Goal: Information Seeking & Learning: Learn about a topic

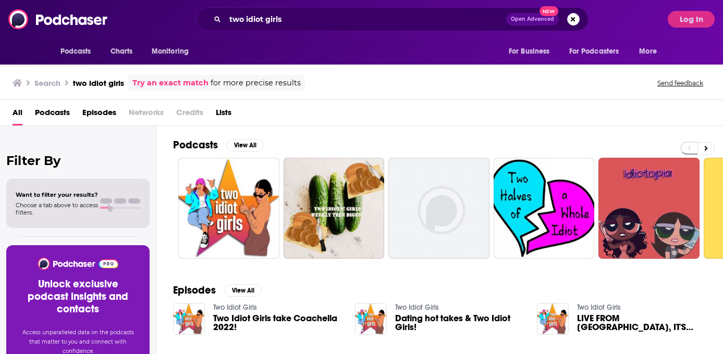
click at [581, 18] on div "two idiot girls Open Advanced New" at bounding box center [393, 19] width 392 height 24
click at [577, 18] on button "Search podcasts, credits, & more..." at bounding box center [573, 19] width 13 height 13
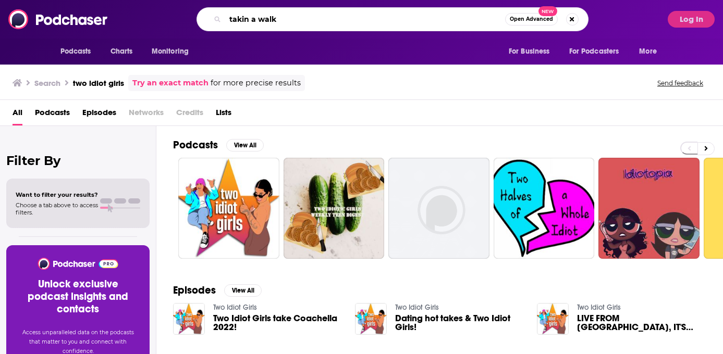
type input "takin a walk"
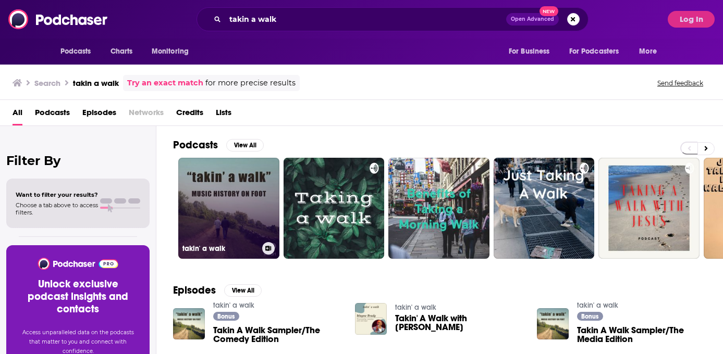
click at [249, 224] on link "takin' a walk" at bounding box center [228, 208] width 101 height 101
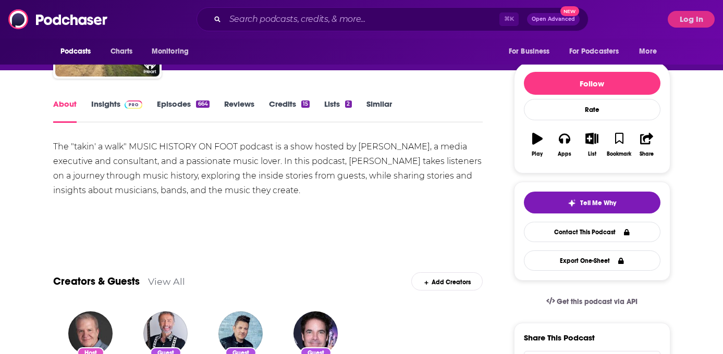
scroll to position [101, 0]
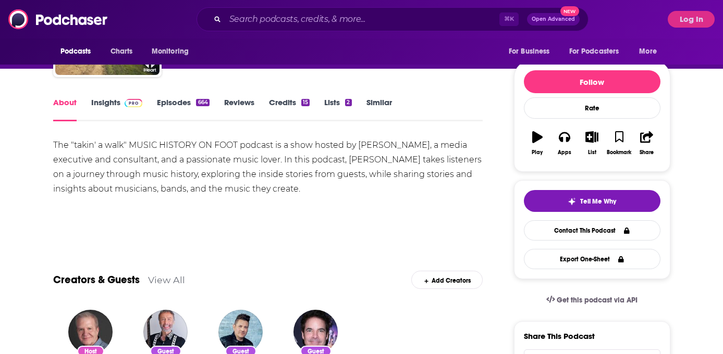
click at [176, 101] on link "Episodes 664" at bounding box center [183, 109] width 52 height 24
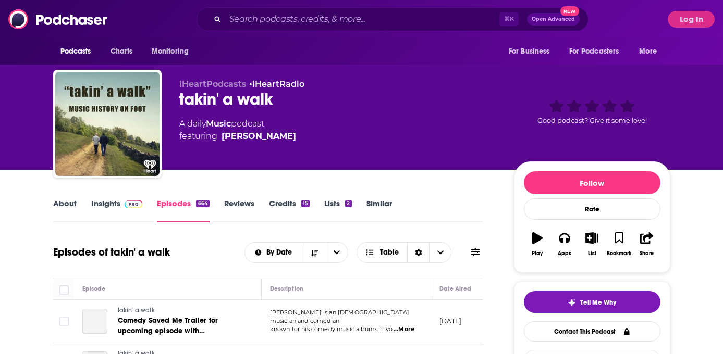
scroll to position [142, 0]
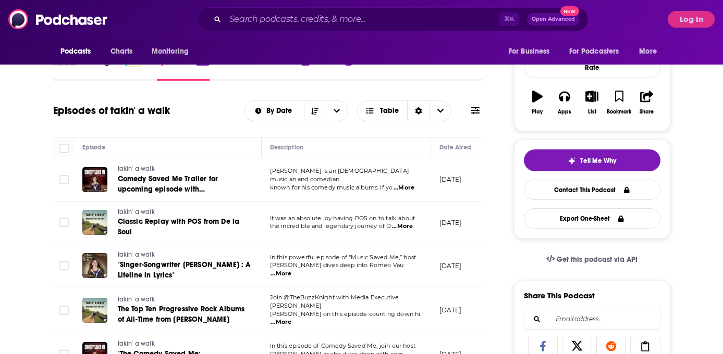
click at [84, 67] on div "About" at bounding box center [72, 69] width 38 height 24
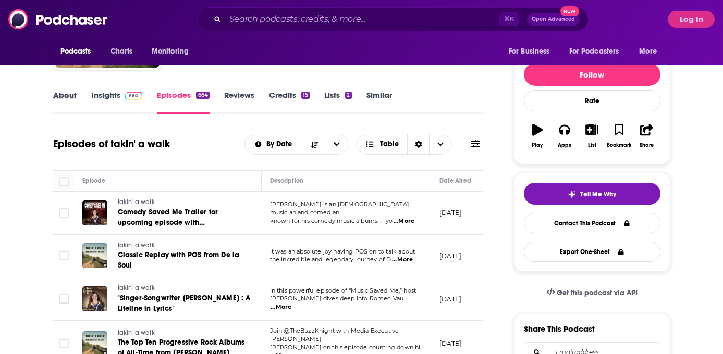
scroll to position [99, 0]
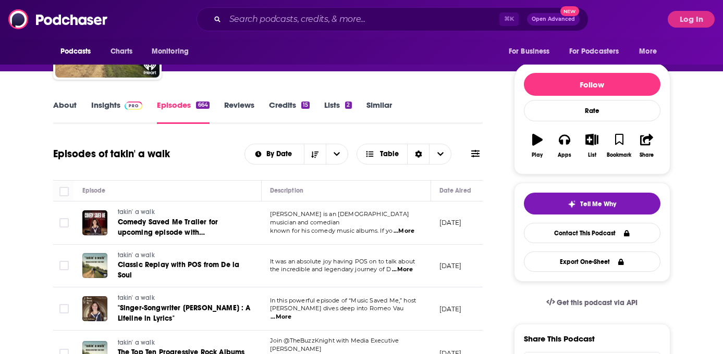
click at [62, 111] on link "About" at bounding box center [64, 112] width 23 height 24
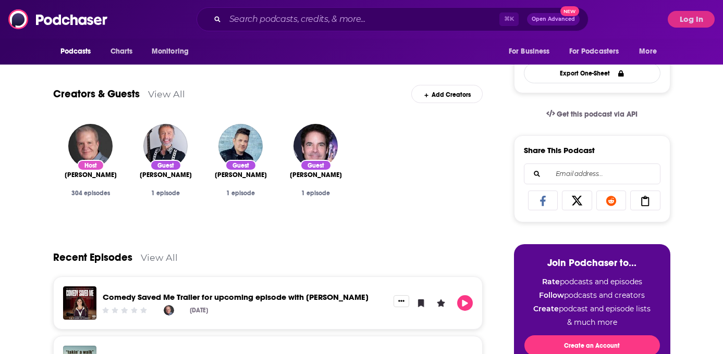
scroll to position [49, 0]
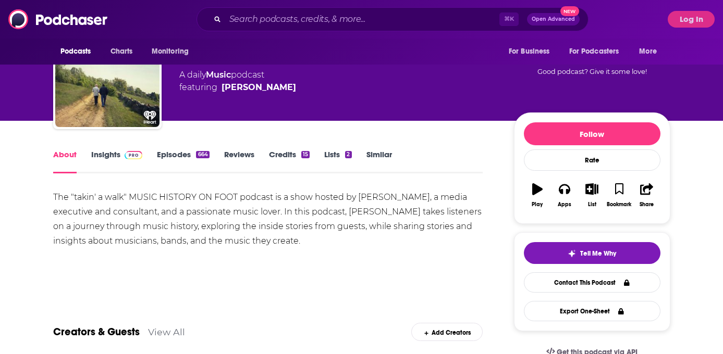
click at [115, 157] on link "Insights" at bounding box center [117, 162] width 52 height 24
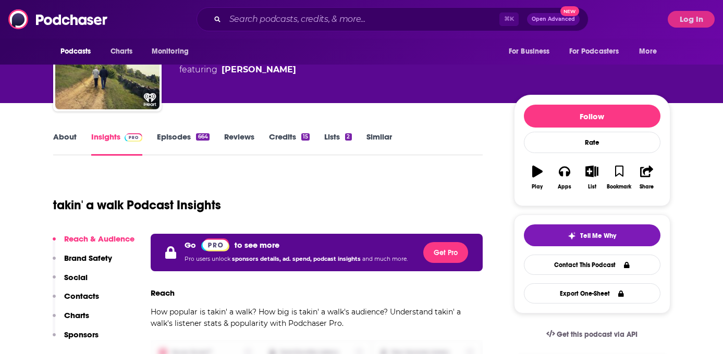
scroll to position [115, 0]
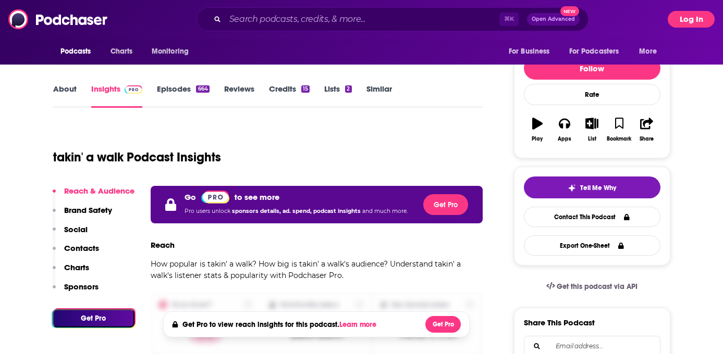
click at [684, 22] on button "Log In" at bounding box center [691, 19] width 47 height 17
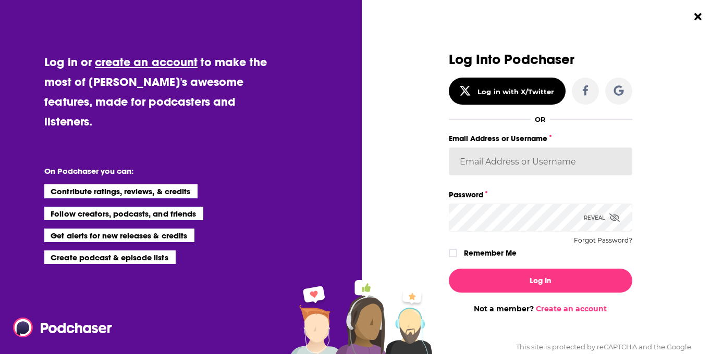
click at [544, 170] on input "Email Address or Username" at bounding box center [540, 162] width 183 height 28
click at [509, 157] on input "Email Address or Username" at bounding box center [540, 162] width 183 height 28
click at [535, 175] on input "Email Address or Username" at bounding box center [540, 162] width 183 height 28
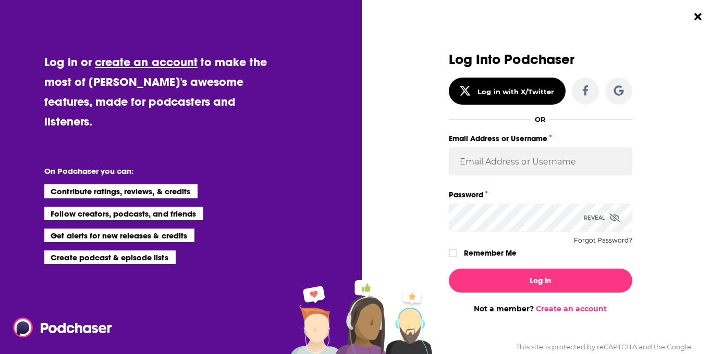
click at [484, 141] on label "Email Address or Username" at bounding box center [540, 139] width 183 height 14
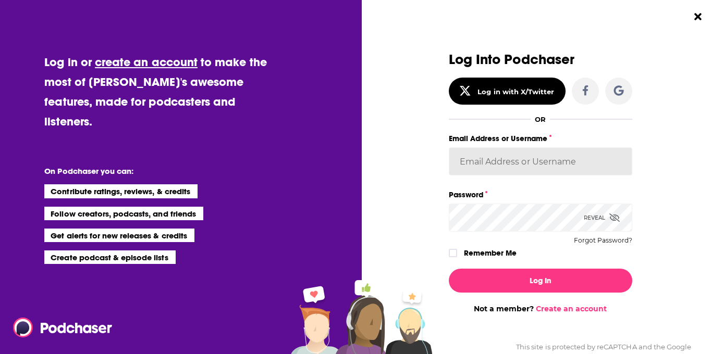
click at [484, 148] on input "Email Address or Username" at bounding box center [540, 162] width 183 height 28
click at [484, 152] on input "Email Address or Username" at bounding box center [540, 162] width 183 height 28
type input "[EMAIL_ADDRESS][DOMAIN_NAME]"
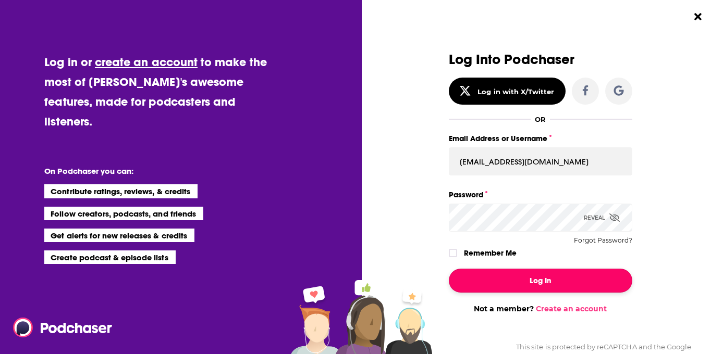
click at [572, 276] on button "Log In" at bounding box center [540, 281] width 183 height 24
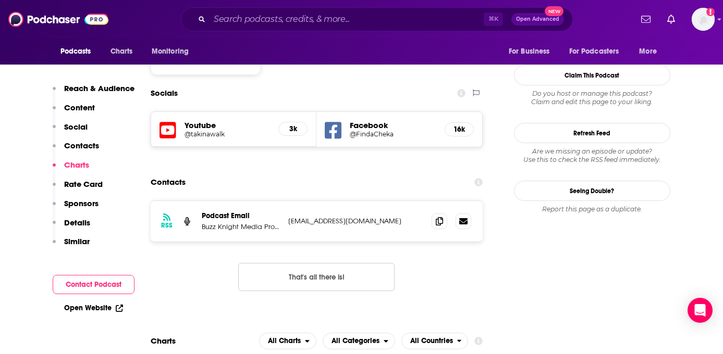
scroll to position [808, 0]
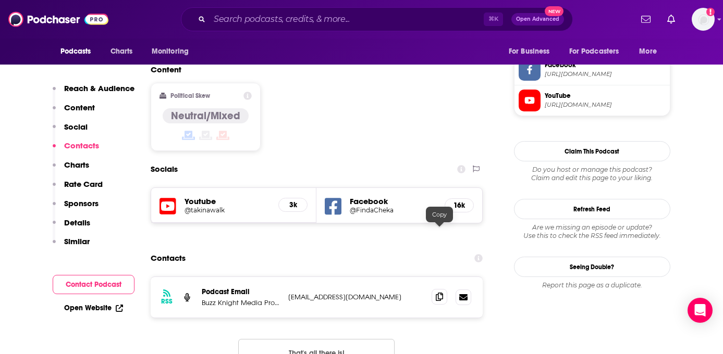
click at [442, 293] on icon at bounding box center [439, 297] width 7 height 8
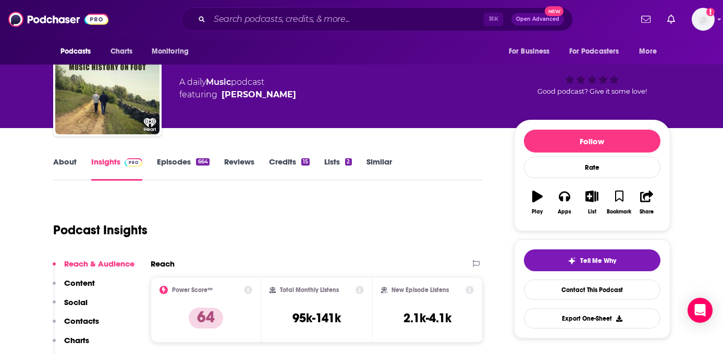
scroll to position [0, 0]
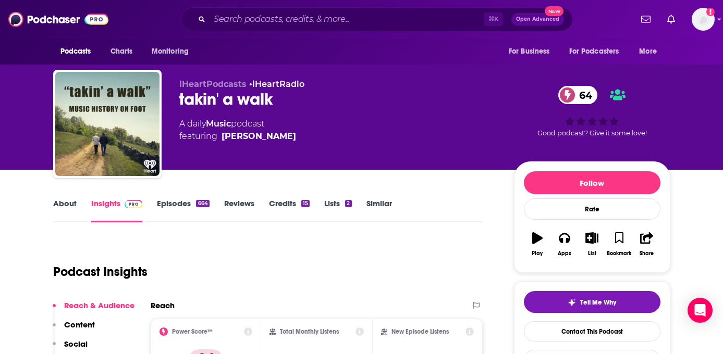
click at [300, 7] on div "⌘ K Open Advanced New" at bounding box center [377, 19] width 392 height 24
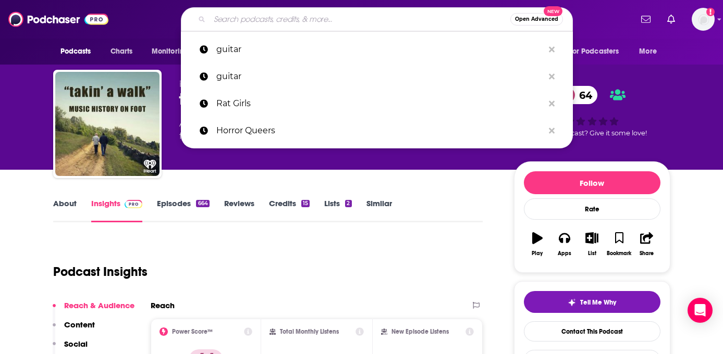
click at [294, 22] on input "Search podcasts, credits, & more..." at bounding box center [360, 19] width 301 height 17
paste input "Word In Your Ear"
type input "Word In Your Ear"
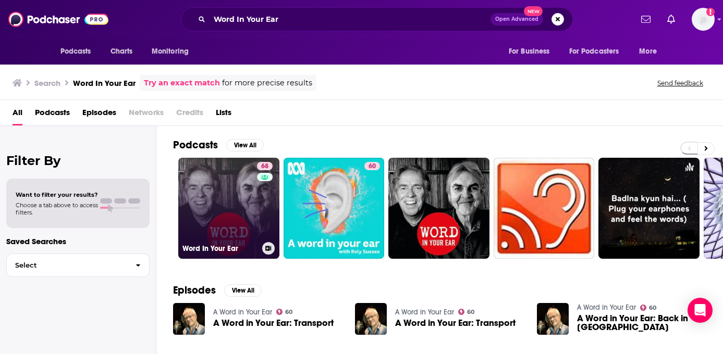
click at [224, 211] on link "68 Word In Your Ear" at bounding box center [228, 208] width 101 height 101
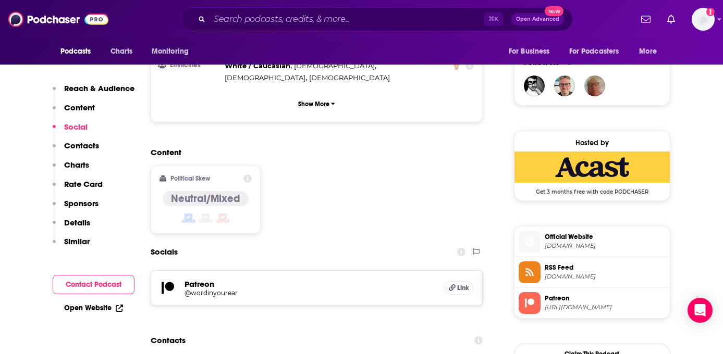
scroll to position [792, 0]
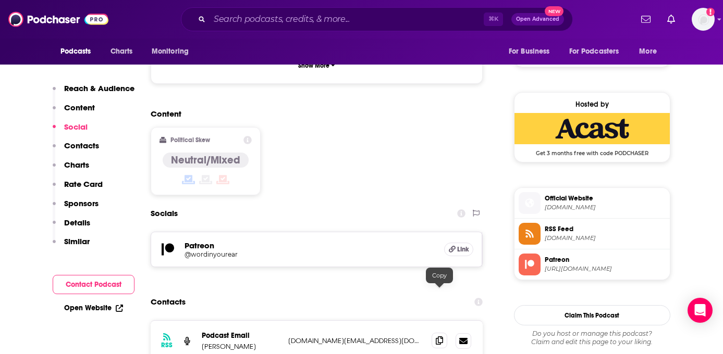
click at [444, 333] on span at bounding box center [440, 341] width 16 height 16
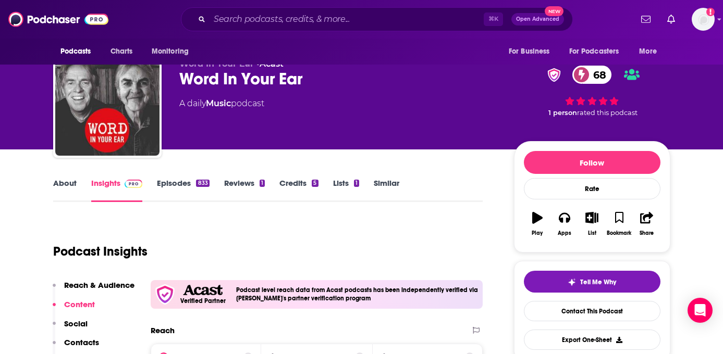
scroll to position [21, 0]
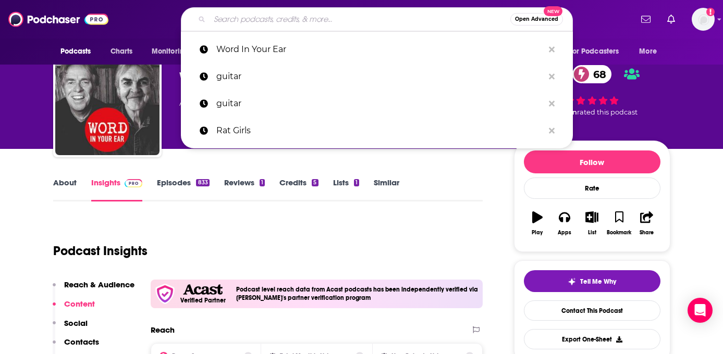
click at [251, 19] on input "Search podcasts, credits, & more..." at bounding box center [360, 19] width 301 height 17
paste input "Music Saved Me Podcast"
type input "Music Saved Me Podcast"
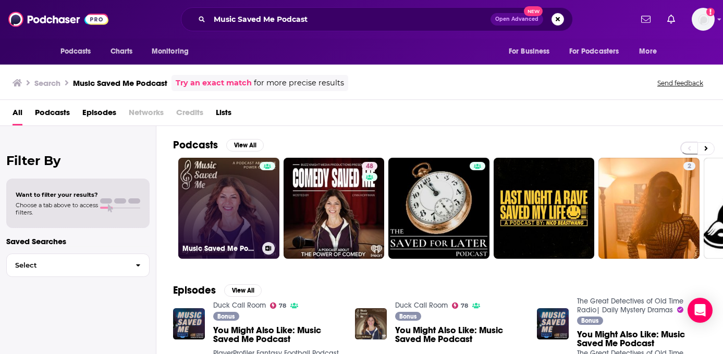
click at [238, 228] on link "Music Saved Me Podcast" at bounding box center [228, 208] width 101 height 101
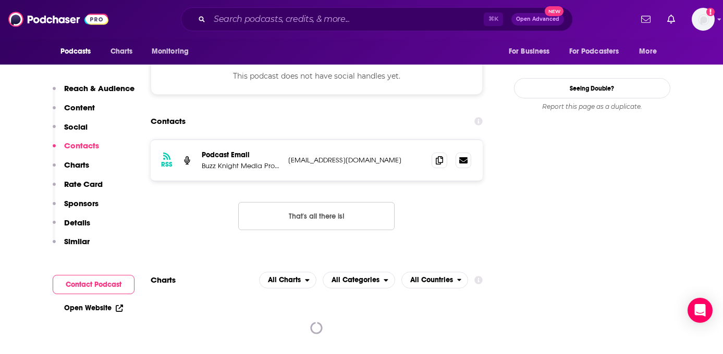
scroll to position [1062, 0]
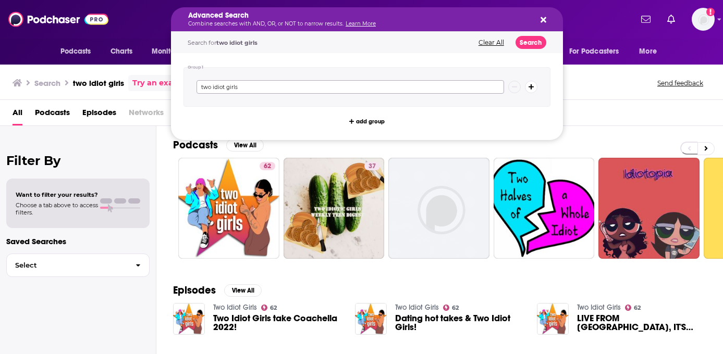
click at [293, 87] on input "two idiot girls" at bounding box center [351, 87] width 308 height 14
click at [552, 18] on div "Advanced Search Combine searches with AND, OR, or NOT to narrow results. Learn …" at bounding box center [367, 19] width 392 height 24
click at [551, 18] on div "Advanced Search Combine searches with AND, OR, or NOT to narrow results. Learn …" at bounding box center [367, 19] width 392 height 24
click at [543, 18] on icon "Search podcasts, credits, & more..." at bounding box center [544, 20] width 6 height 6
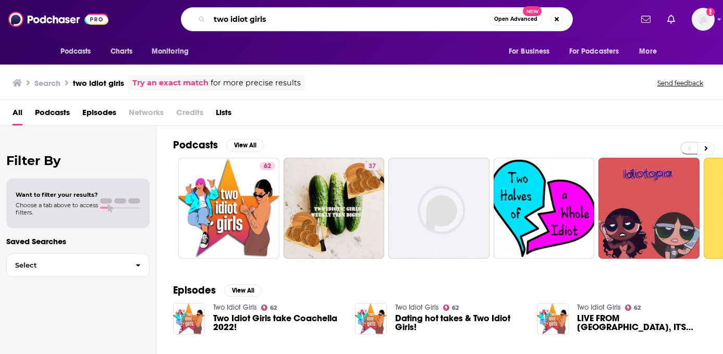
drag, startPoint x: 277, startPoint y: 22, endPoint x: 203, endPoint y: 21, distance: 74.0
click at [203, 21] on div "two idiot girls Open Advanced New" at bounding box center [377, 19] width 392 height 24
paste input "Chewing the Gristle with [PERSON_NAME]"
type input "Chewing the Gristle with [PERSON_NAME]"
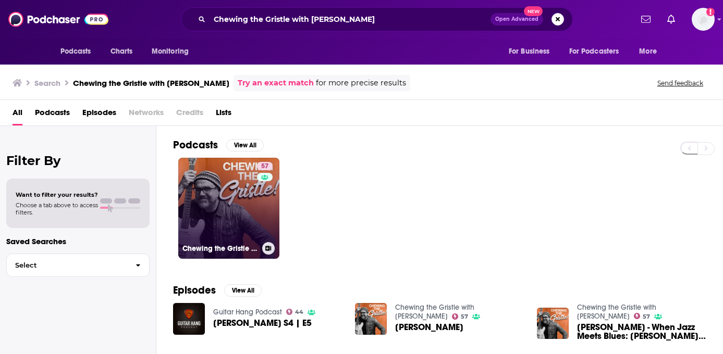
click at [218, 193] on link "57 Chewing the Gristle with Greg Koch" at bounding box center [228, 208] width 101 height 101
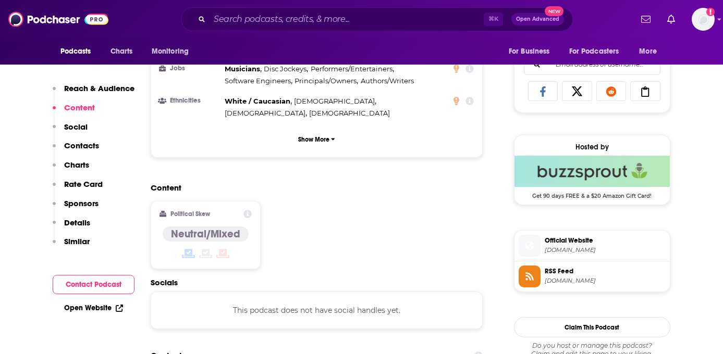
scroll to position [781, 0]
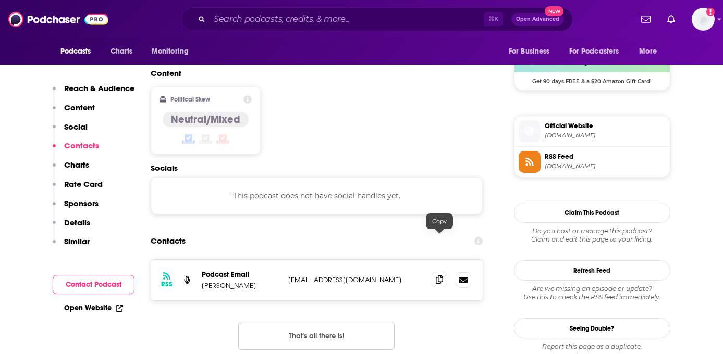
click at [443, 276] on icon at bounding box center [439, 280] width 7 height 8
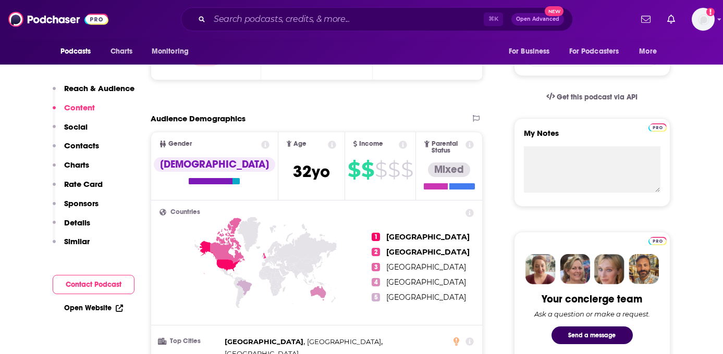
scroll to position [0, 0]
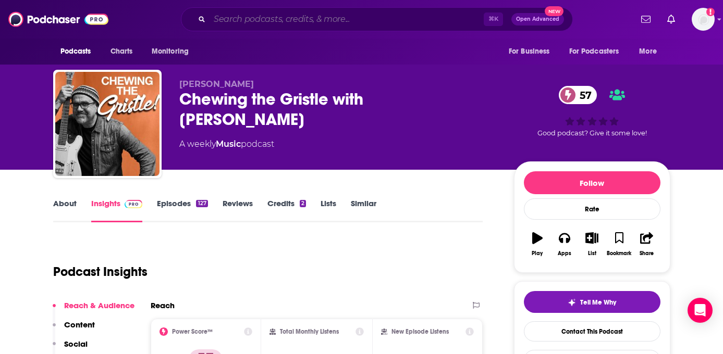
click at [271, 24] on input "Search podcasts, credits, & more..." at bounding box center [347, 19] width 274 height 17
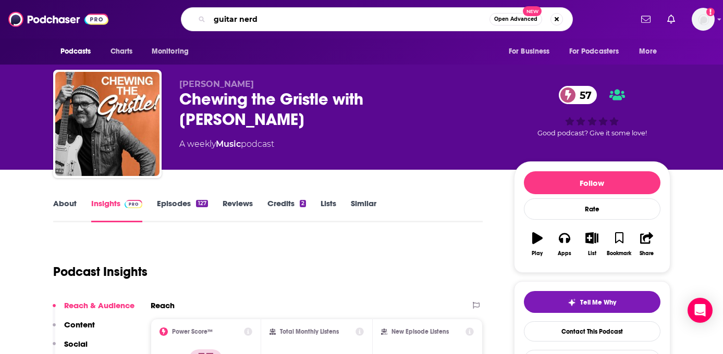
type input "guitar nerds"
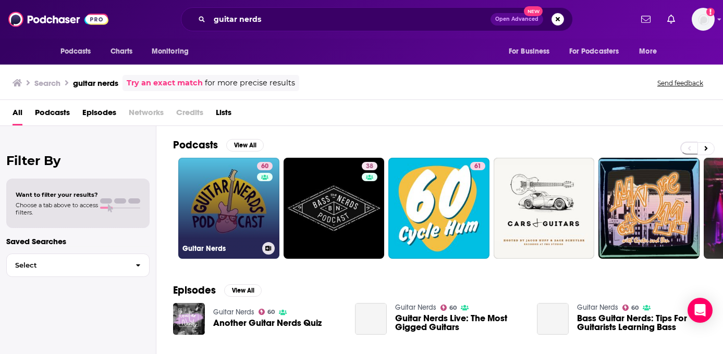
click at [259, 210] on div "60" at bounding box center [266, 202] width 18 height 80
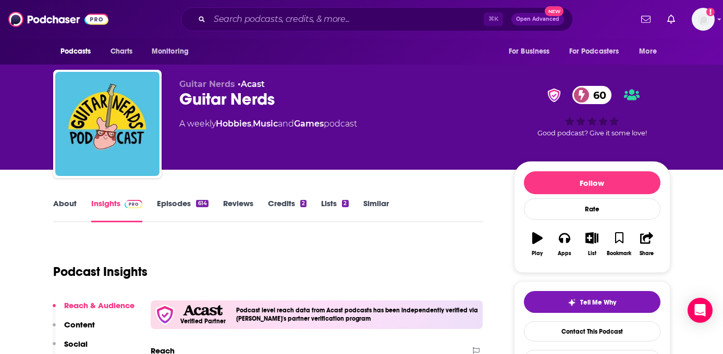
click at [189, 207] on link "Episodes 614" at bounding box center [182, 211] width 51 height 24
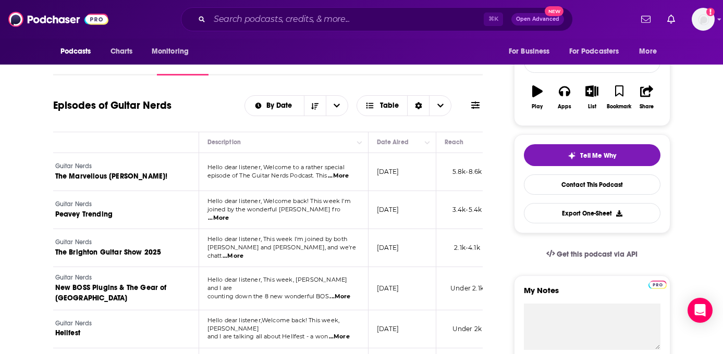
scroll to position [177, 0]
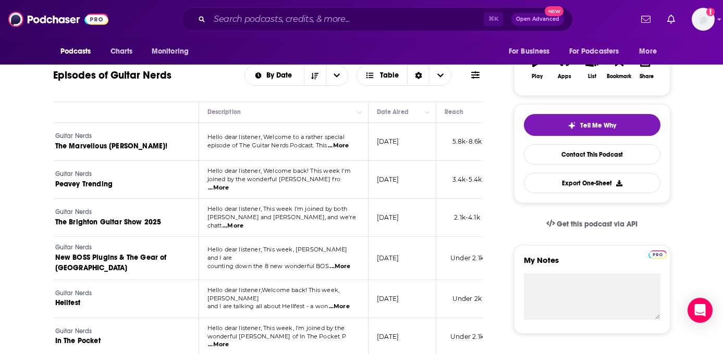
click at [256, 27] on div "⌘ K Open Advanced New" at bounding box center [377, 19] width 392 height 24
click at [260, 21] on input "Search podcasts, credits, & more..." at bounding box center [347, 19] width 274 height 17
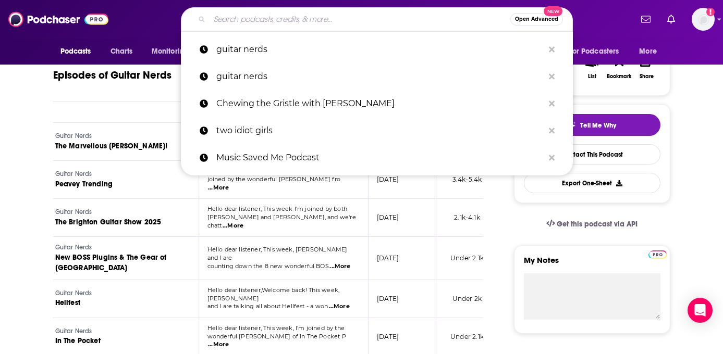
paste input "Rockonteurs with Gary Kemp and Guy Pratt"
type input "Rockonteurs with Gary Kemp and Guy Pratt"
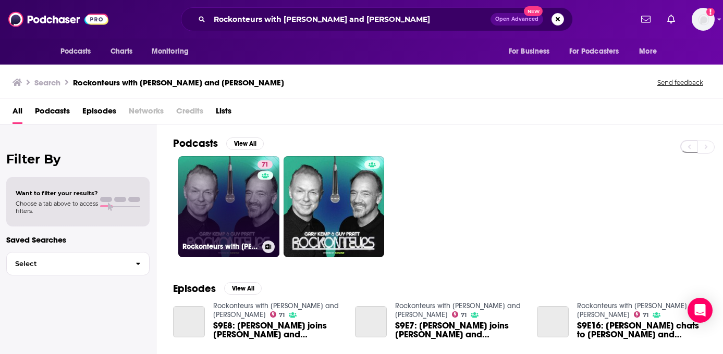
click at [254, 217] on link "71 Rockonteurs with Gary Kemp and Guy Pratt" at bounding box center [228, 206] width 101 height 101
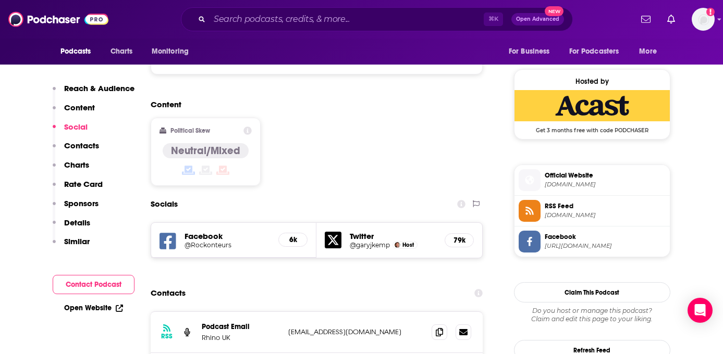
scroll to position [823, 0]
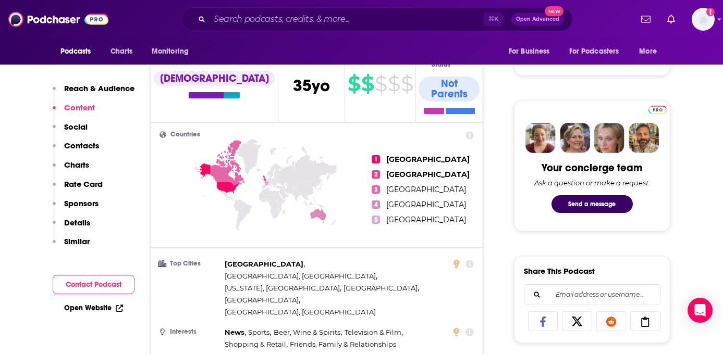
scroll to position [0, 0]
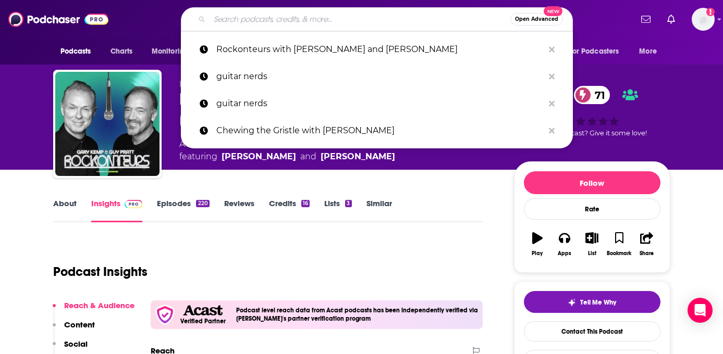
click at [405, 17] on input "Search podcasts, credits, & more..." at bounding box center [360, 19] width 301 height 17
paste input "That's How I Remember It"
type input "That's How I Remember It"
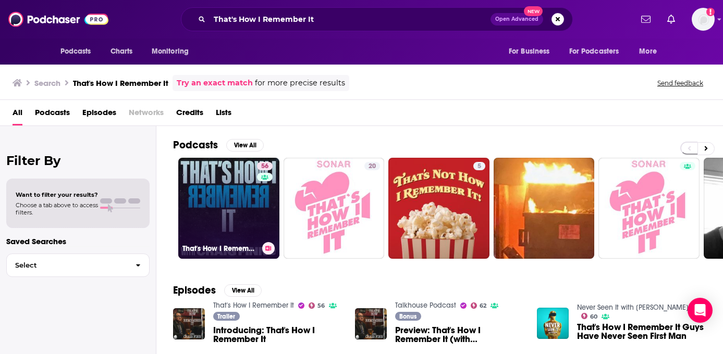
click at [255, 215] on link "56 That's How I Remember It" at bounding box center [228, 208] width 101 height 101
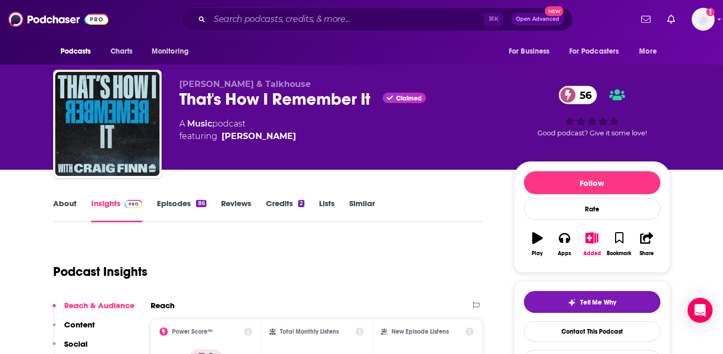
click at [203, 206] on div "86" at bounding box center [201, 203] width 10 height 7
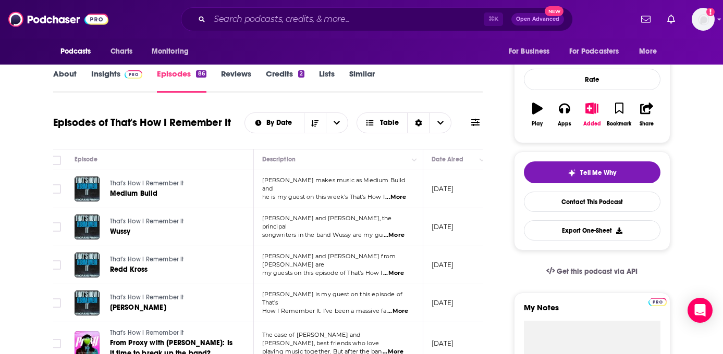
scroll to position [105, 0]
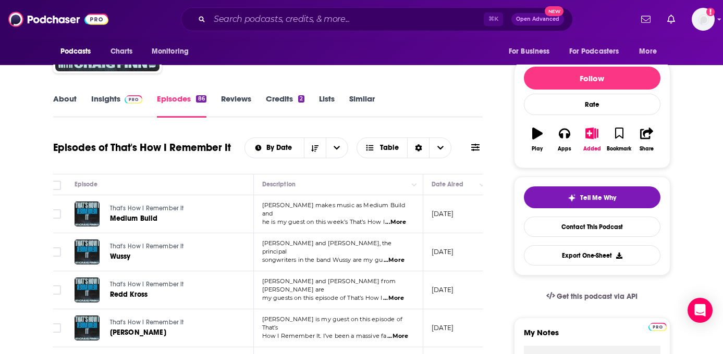
click at [99, 100] on link "Insights" at bounding box center [117, 106] width 52 height 24
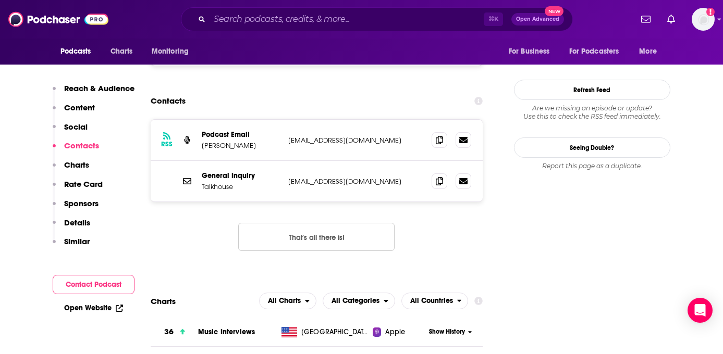
scroll to position [930, 0]
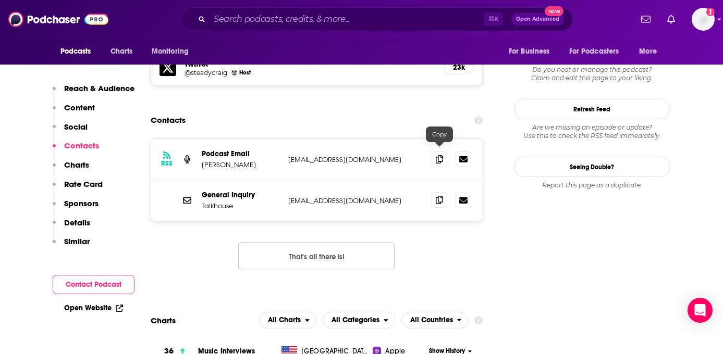
click at [444, 192] on span at bounding box center [440, 200] width 16 height 16
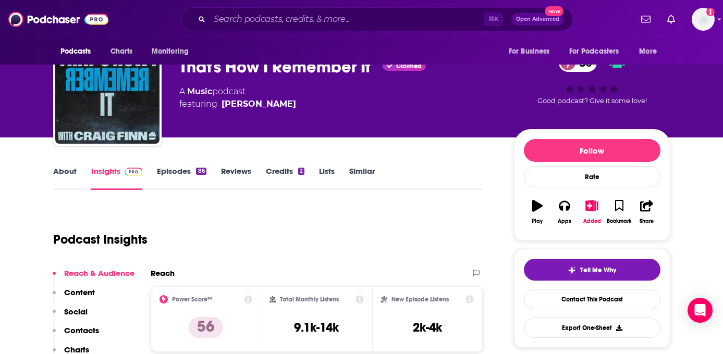
scroll to position [0, 0]
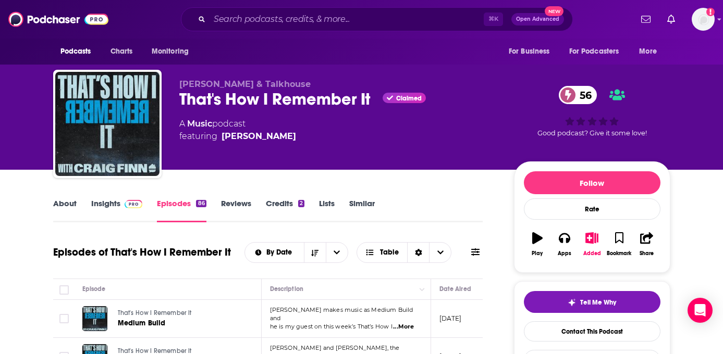
click at [261, 3] on div "Podcasts Charts Monitoring ⌘ K Open Advanced New For Business For Podcasters Mo…" at bounding box center [361, 19] width 723 height 39
click at [261, 15] on input "Search podcasts, credits, & more..." at bounding box center [347, 19] width 274 height 17
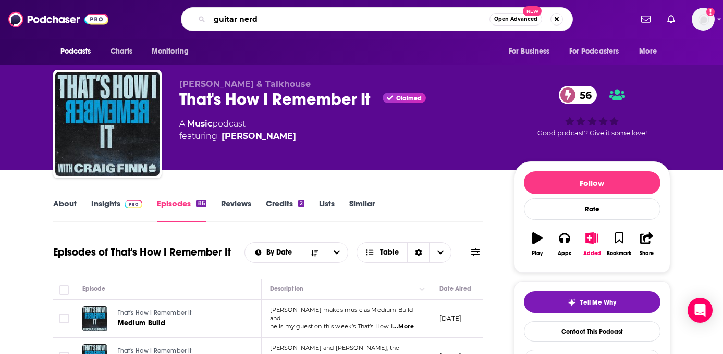
type input "guitar nerds"
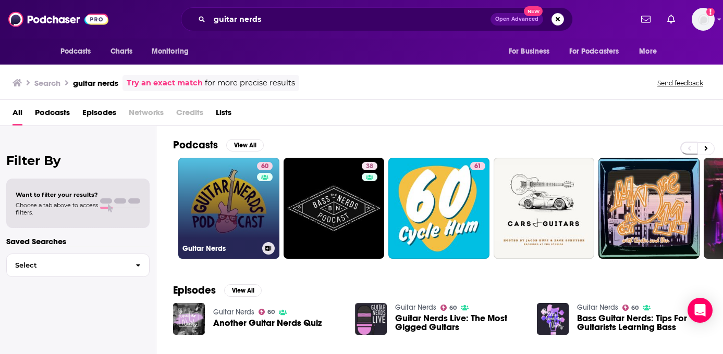
click at [242, 256] on link "60 Guitar Nerds" at bounding box center [228, 208] width 101 height 101
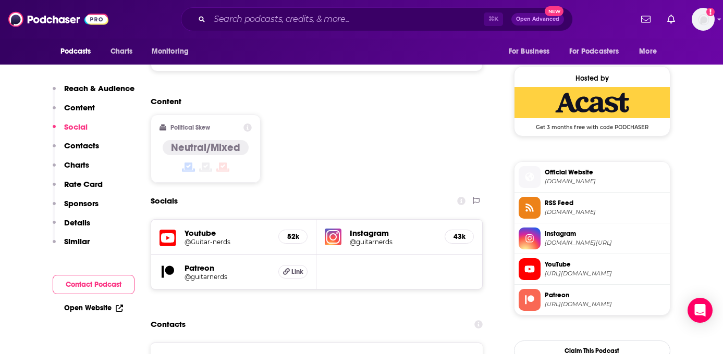
scroll to position [831, 0]
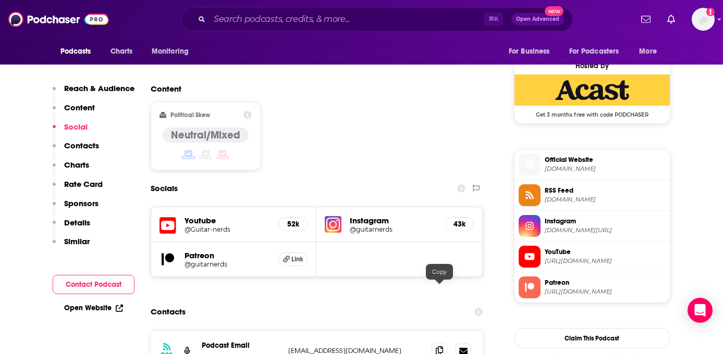
click at [446, 343] on span at bounding box center [440, 351] width 16 height 16
